Goal: Information Seeking & Learning: Learn about a topic

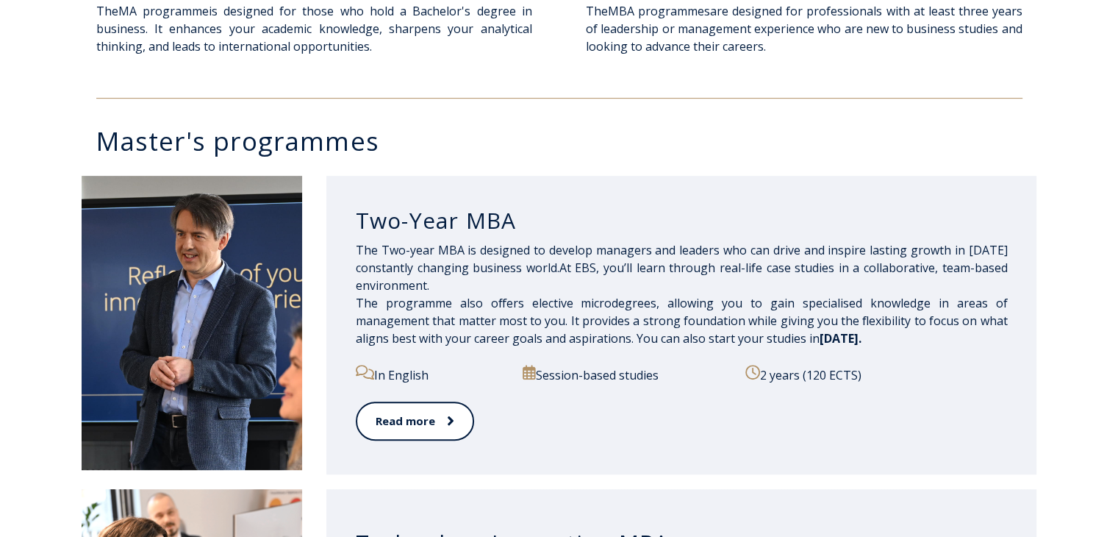
scroll to position [642, 0]
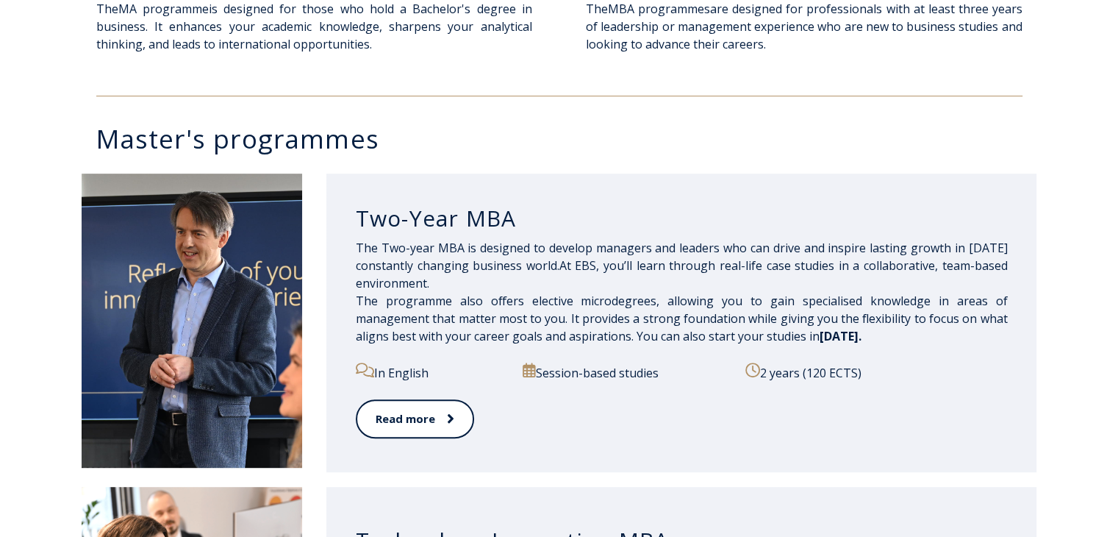
click at [688, 387] on div "Session-based studies" at bounding box center [626, 381] width 206 height 37
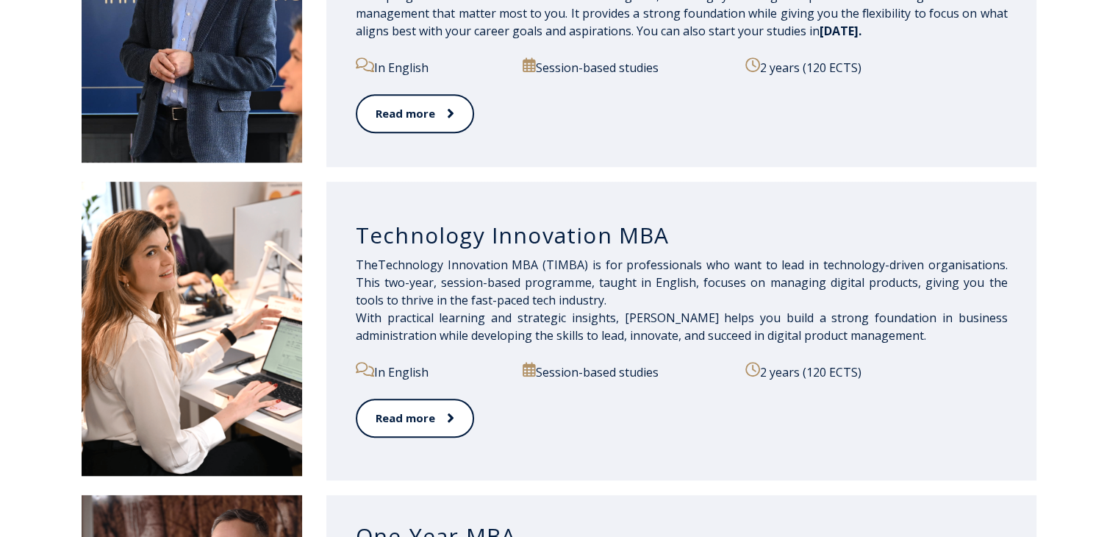
scroll to position [954, 0]
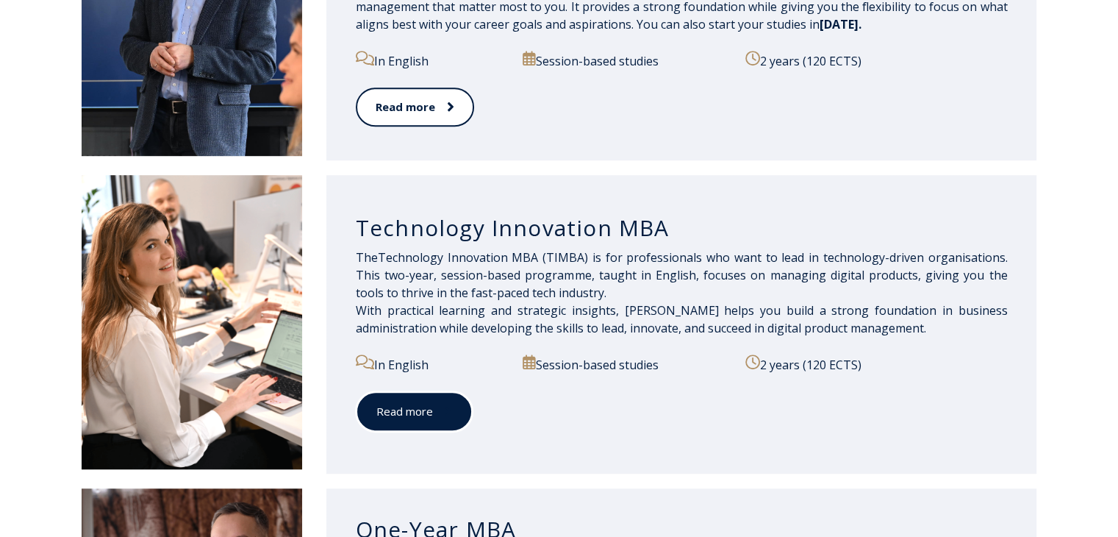
click at [426, 416] on link "Read more" at bounding box center [414, 411] width 117 height 40
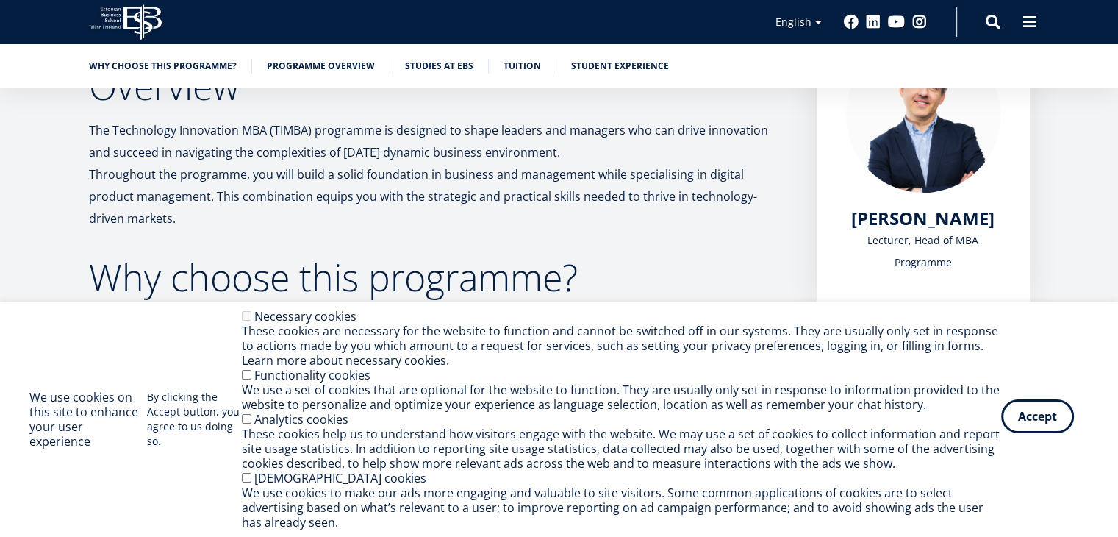
click at [1027, 416] on button "Accept" at bounding box center [1038, 416] width 73 height 34
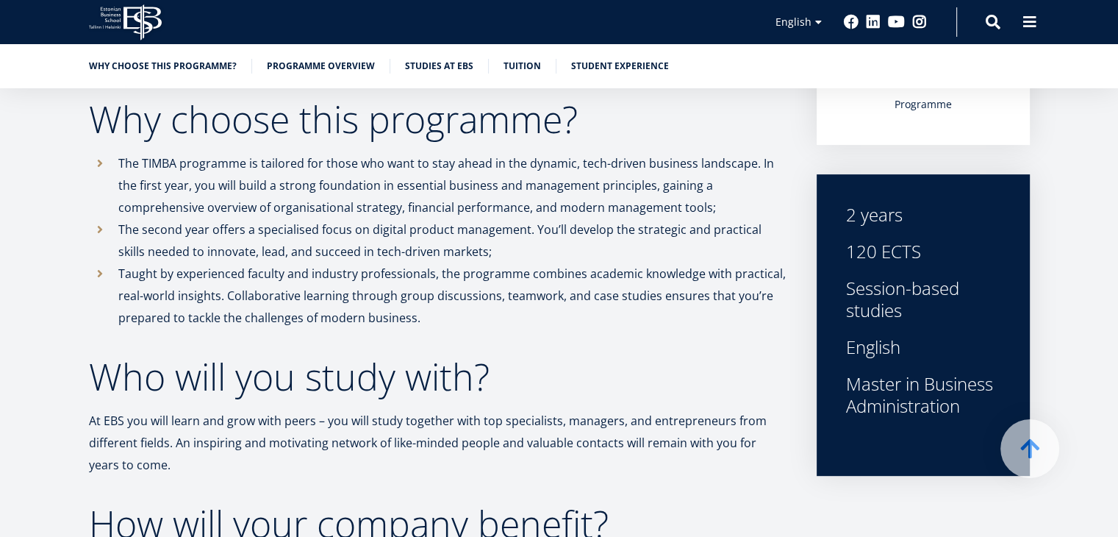
scroll to position [362, 0]
